Goal: Check status

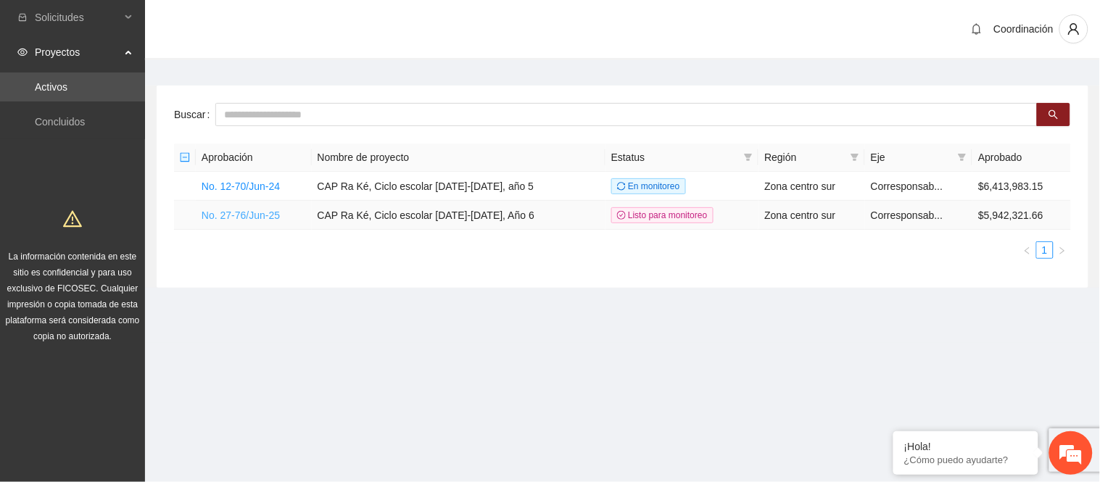
click at [259, 218] on link "No. 27-76/Jun-25" at bounding box center [241, 216] width 78 height 12
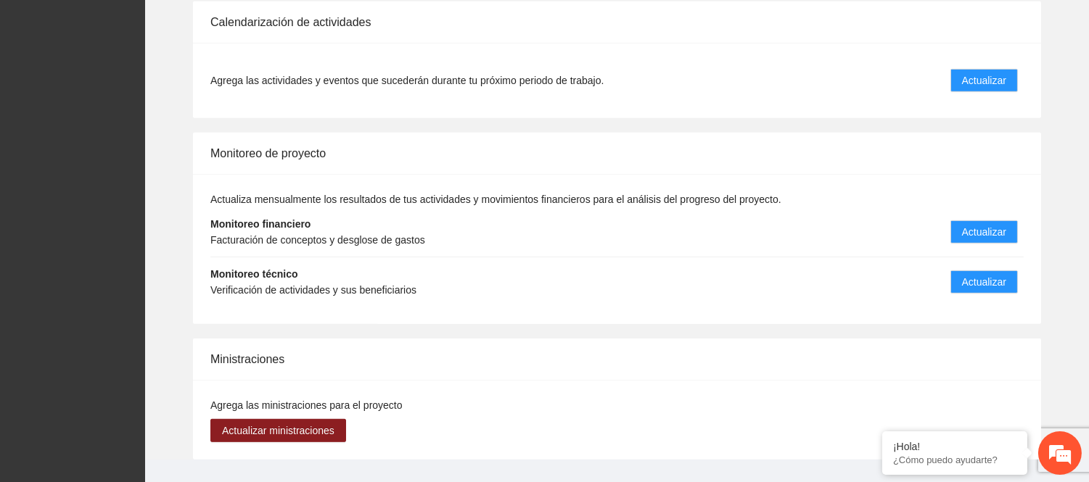
scroll to position [1533, 0]
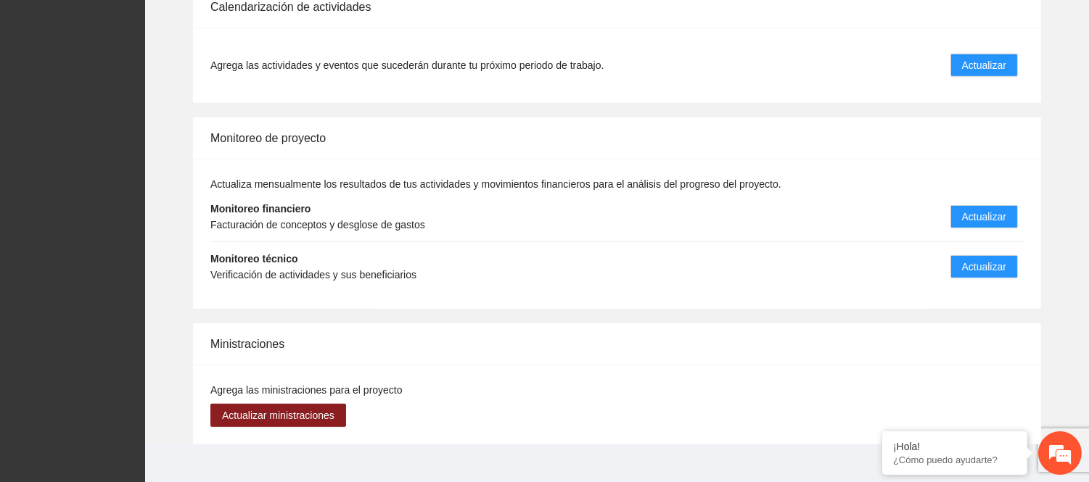
click at [276, 203] on strong "Monitoreo financiero" at bounding box center [260, 209] width 100 height 12
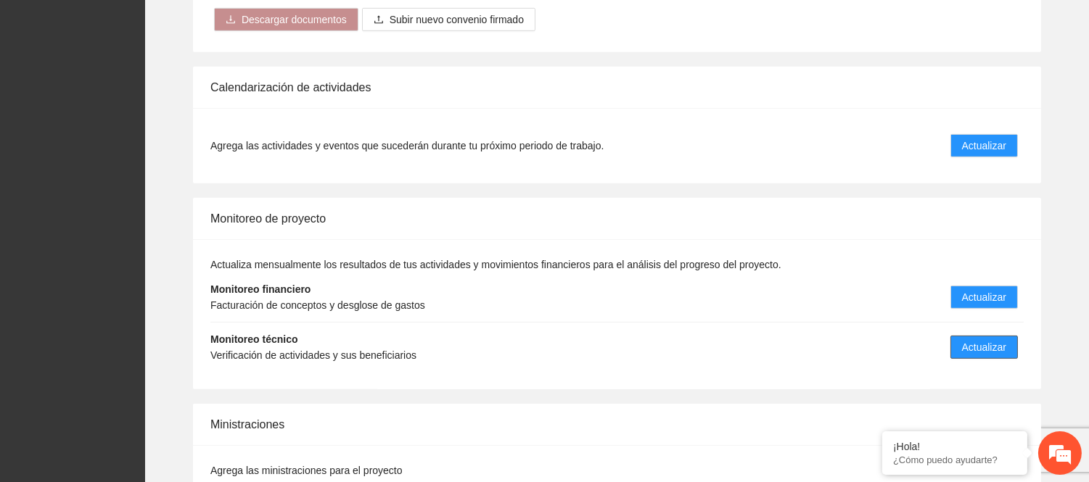
click at [991, 339] on span "Actualizar" at bounding box center [984, 347] width 44 height 16
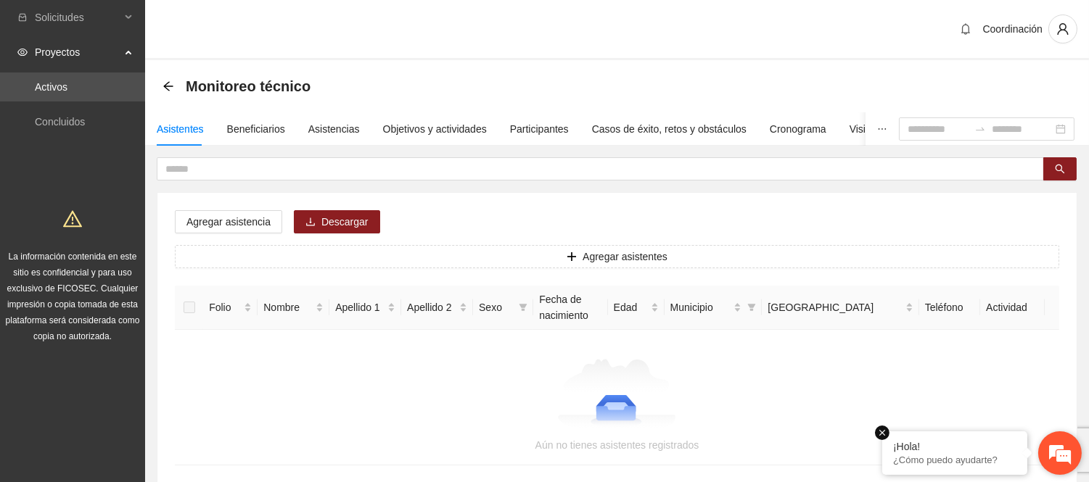
click at [886, 431] on em at bounding box center [882, 433] width 15 height 15
click at [450, 128] on div "Objetivos y actividades" at bounding box center [435, 129] width 104 height 16
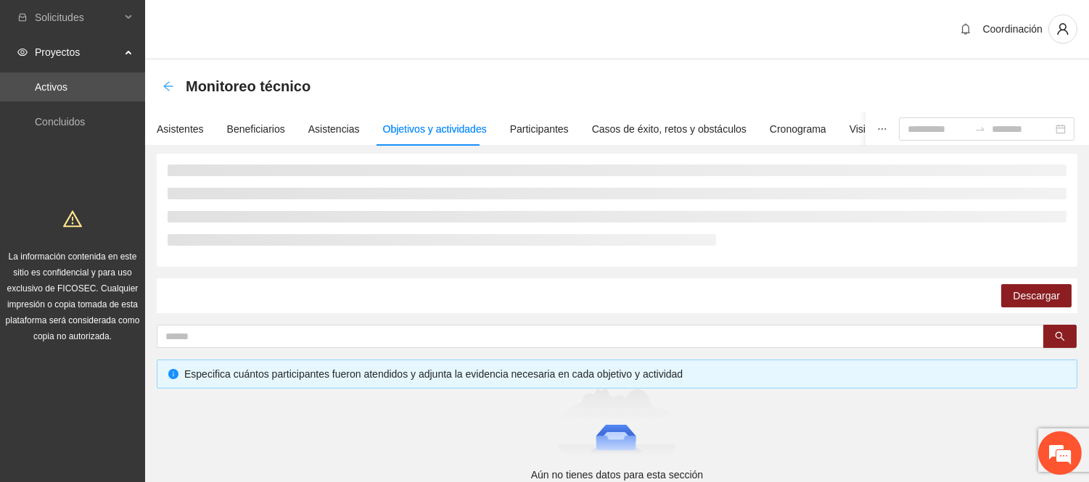
click at [165, 85] on icon "arrow-left" at bounding box center [167, 85] width 9 height 9
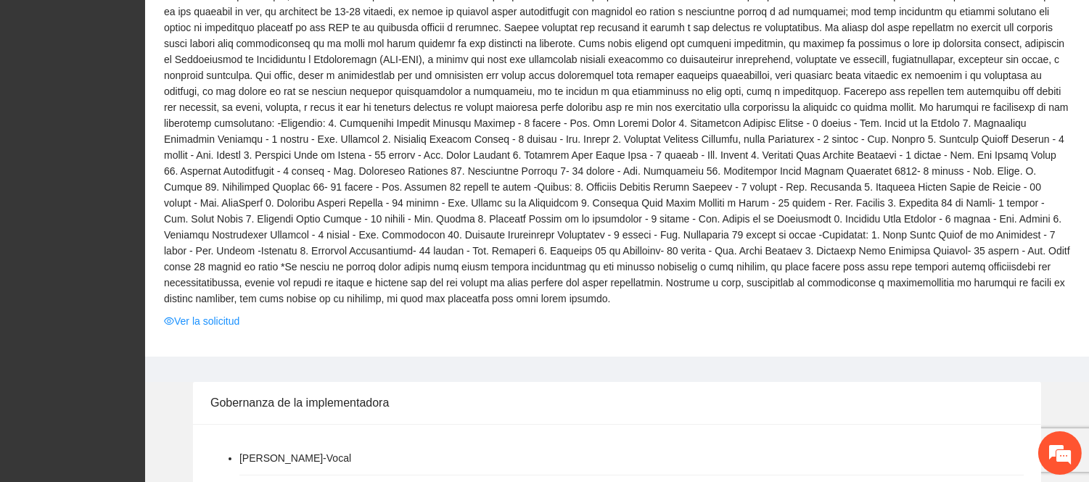
scroll to position [563, 0]
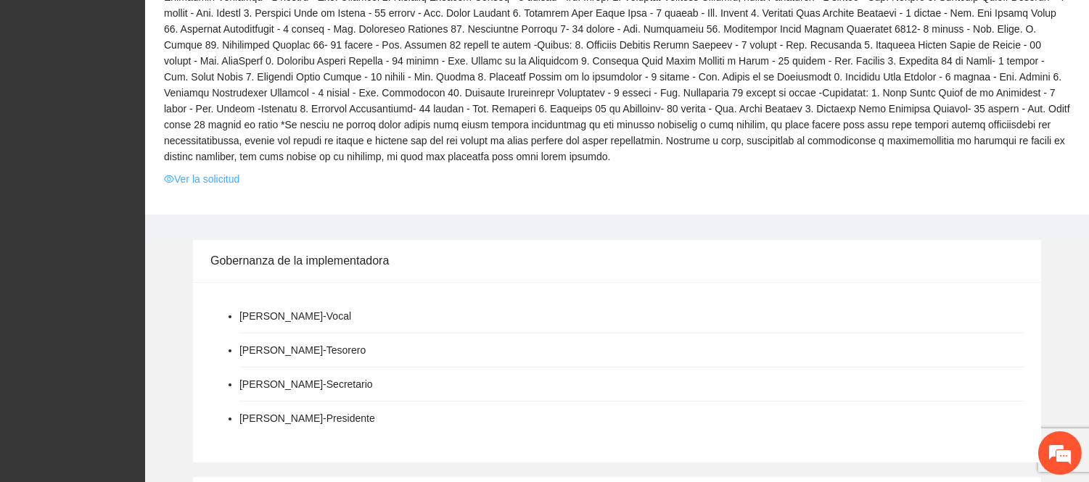
click at [228, 171] on link "Ver la solicitud" at bounding box center [201, 179] width 75 height 16
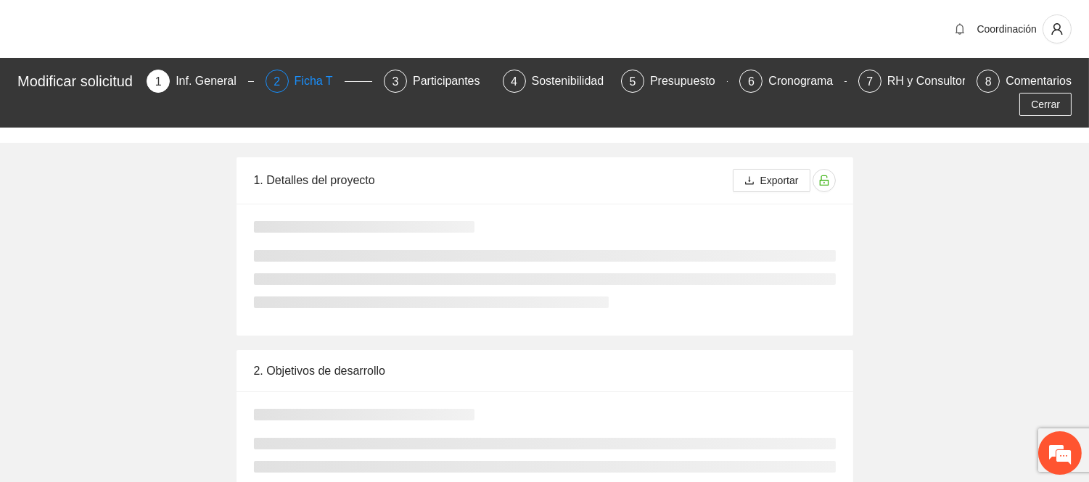
click at [307, 91] on div "Ficha T" at bounding box center [319, 81] width 50 height 23
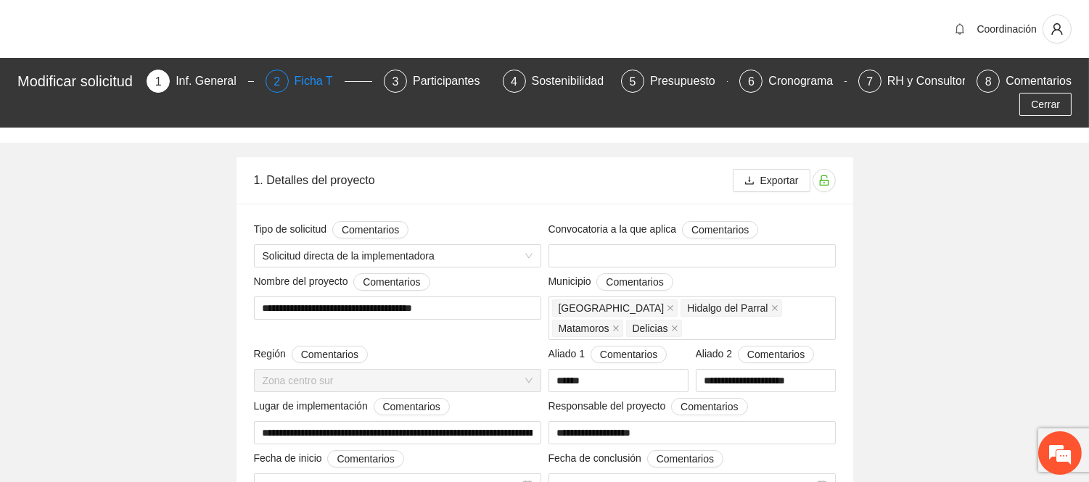
click at [313, 88] on div "Ficha T" at bounding box center [319, 81] width 50 height 23
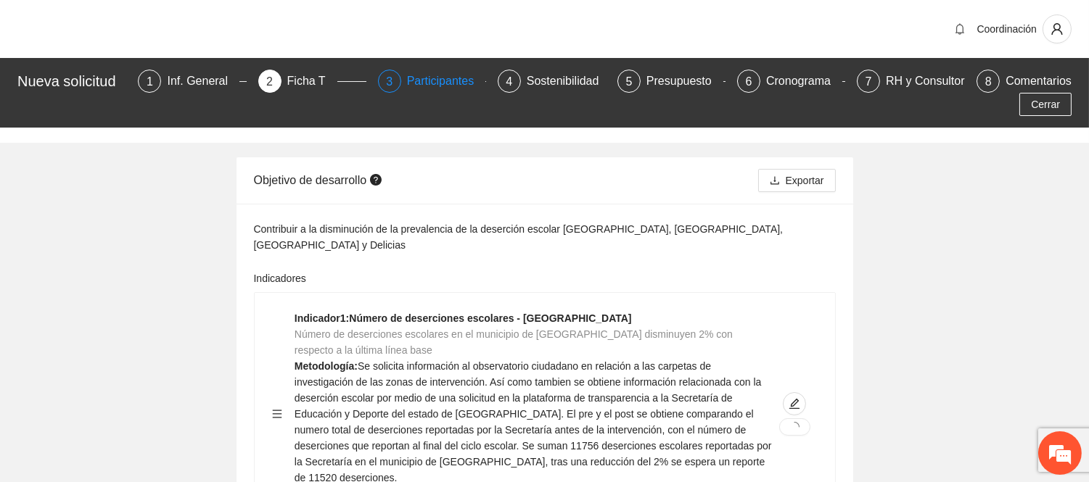
click at [437, 83] on div "Participantes" at bounding box center [446, 81] width 79 height 23
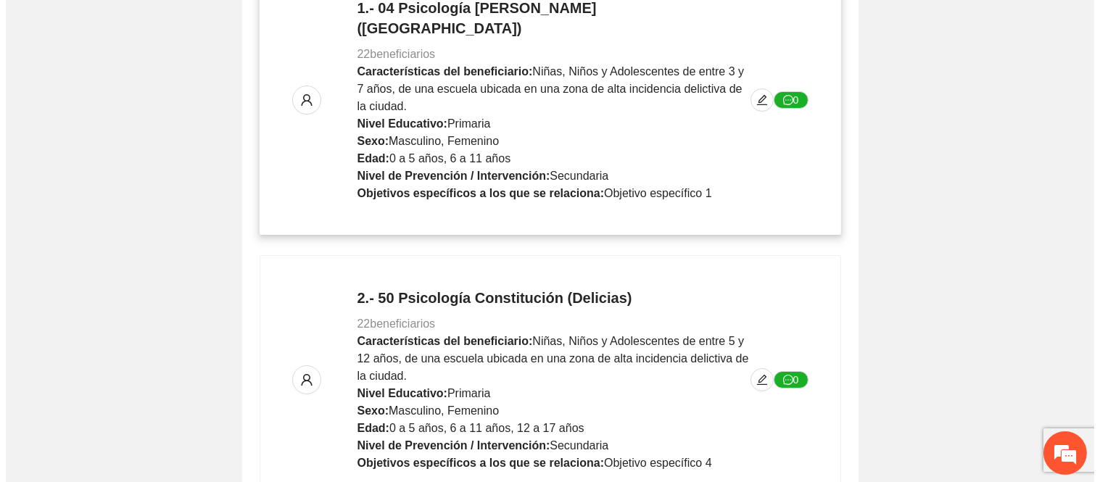
scroll to position [386, 0]
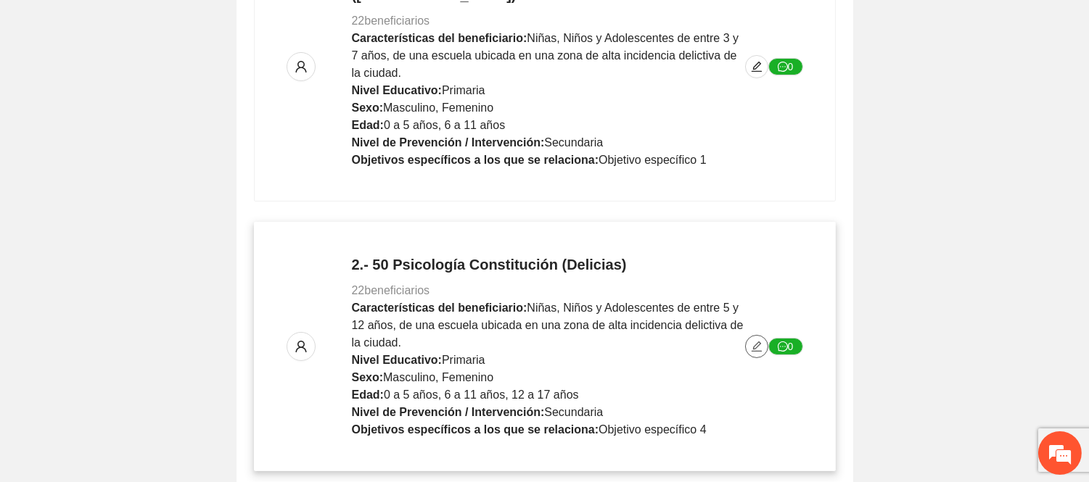
click at [760, 341] on icon "edit" at bounding box center [757, 347] width 12 height 12
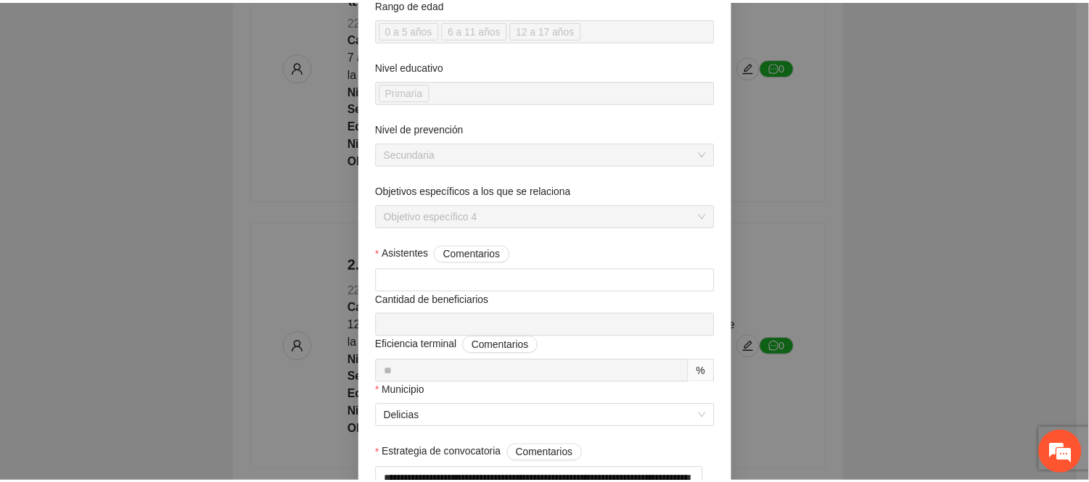
scroll to position [0, 0]
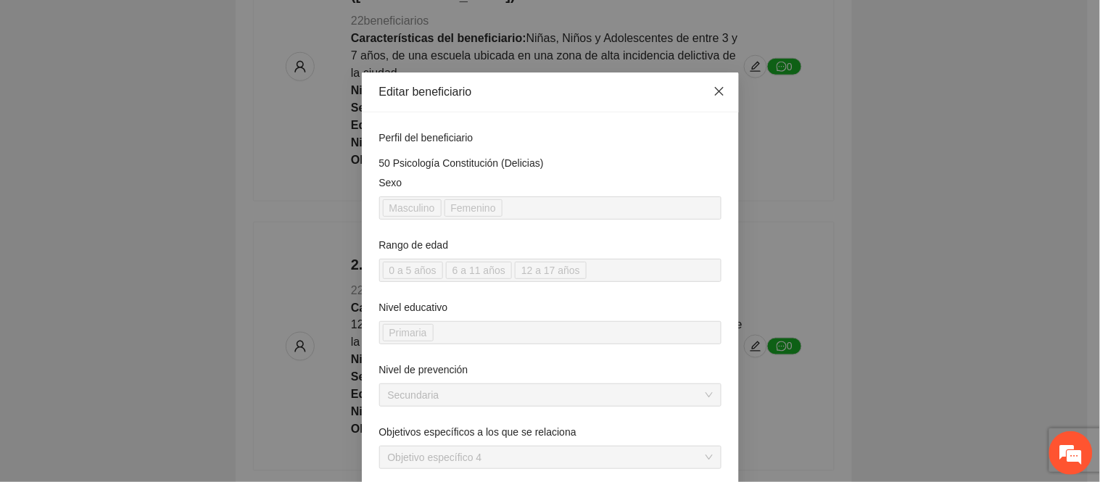
click at [714, 96] on icon "close" at bounding box center [720, 92] width 12 height 12
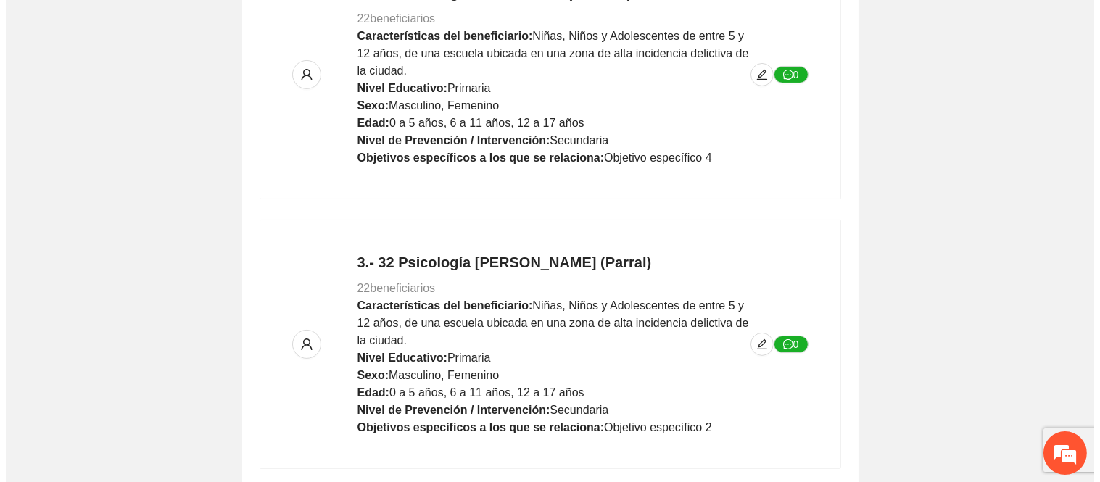
scroll to position [928, 0]
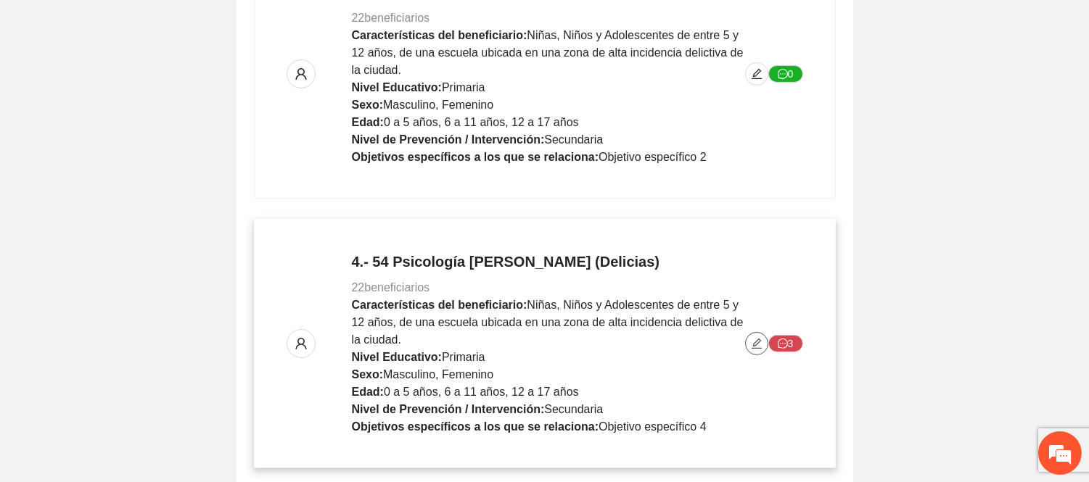
click at [760, 338] on icon "edit" at bounding box center [757, 344] width 12 height 12
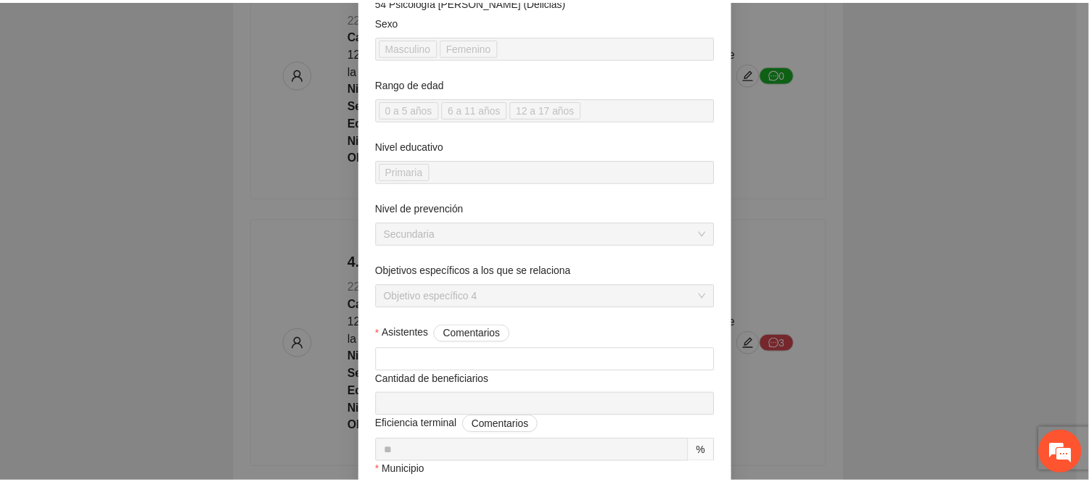
scroll to position [0, 0]
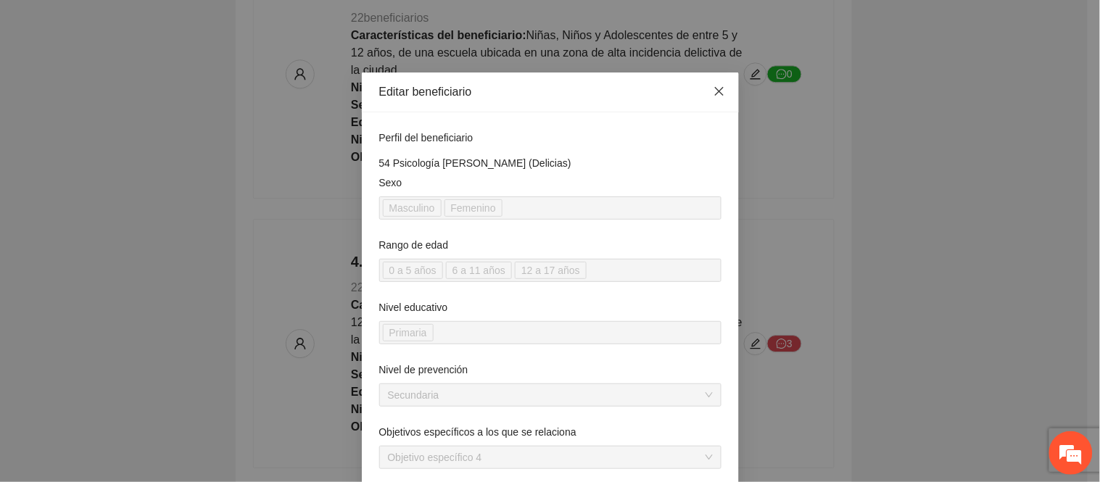
click at [705, 95] on span "Close" at bounding box center [719, 92] width 39 height 39
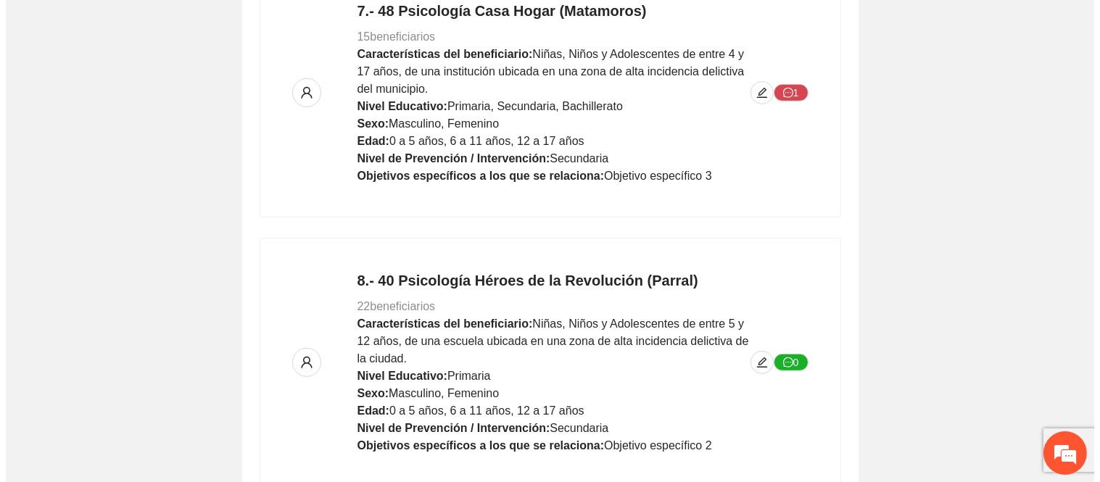
scroll to position [2279, 0]
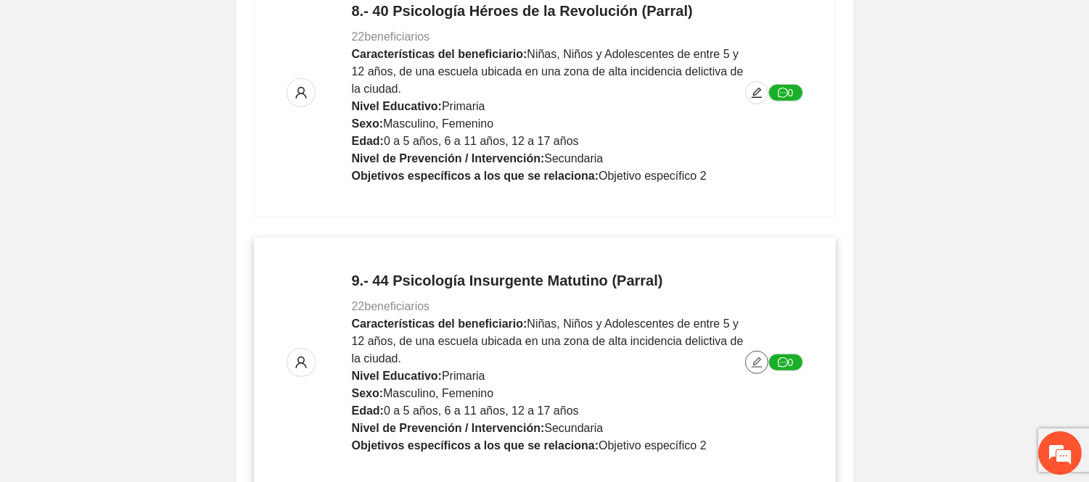
click at [751, 357] on icon "edit" at bounding box center [757, 363] width 12 height 12
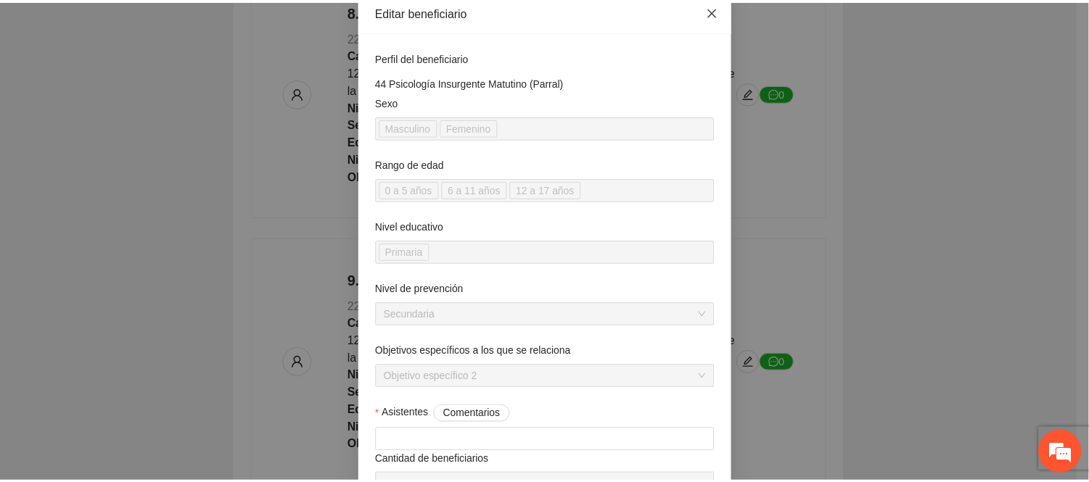
scroll to position [0, 0]
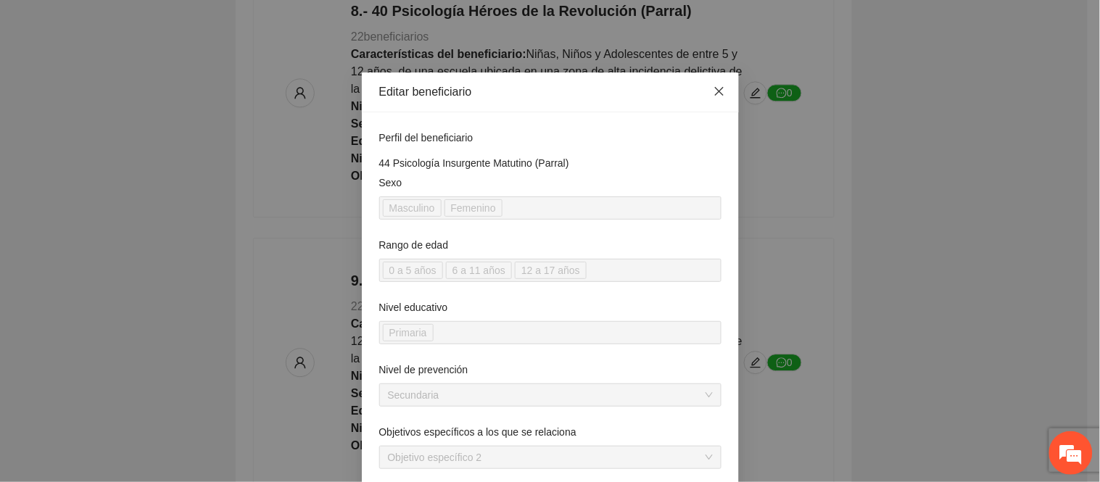
click at [714, 91] on icon "close" at bounding box center [718, 91] width 9 height 9
